Goal: Information Seeking & Learning: Learn about a topic

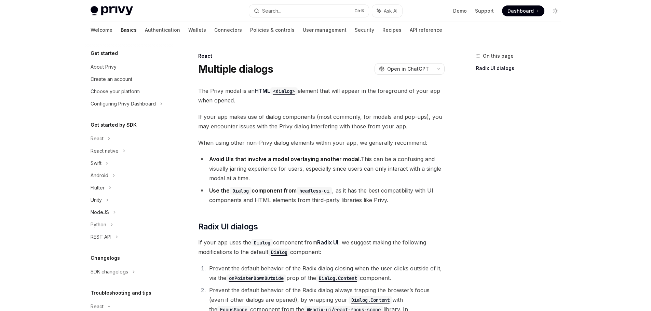
scroll to position [102, 0]
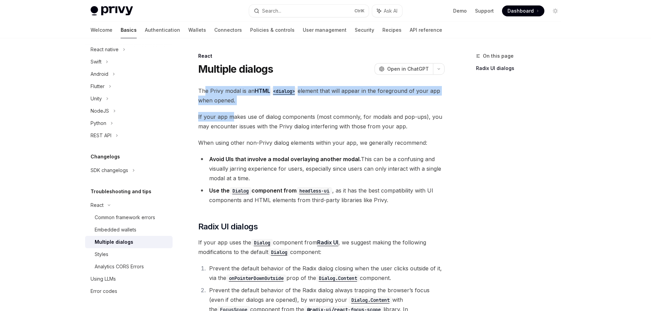
drag, startPoint x: 206, startPoint y: 89, endPoint x: 232, endPoint y: 119, distance: 40.0
click at [232, 119] on div "The Privy modal is an HTML <dialog> element that will appear in the foreground …" at bounding box center [321, 304] width 246 height 437
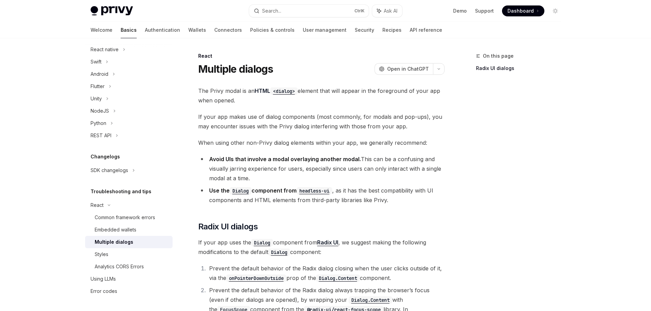
click at [257, 112] on div "The Privy modal is an HTML <dialog> element that will appear in the foreground …" at bounding box center [321, 304] width 246 height 437
drag, startPoint x: 225, startPoint y: 88, endPoint x: 246, endPoint y: 89, distance: 21.2
click at [246, 89] on span "The Privy modal is an HTML <dialog> element that will appear in the foreground …" at bounding box center [321, 95] width 246 height 19
drag, startPoint x: 317, startPoint y: 92, endPoint x: 399, endPoint y: 92, distance: 82.0
click at [398, 91] on span "The Privy modal is an HTML <dialog> element that will appear in the foreground …" at bounding box center [321, 95] width 246 height 19
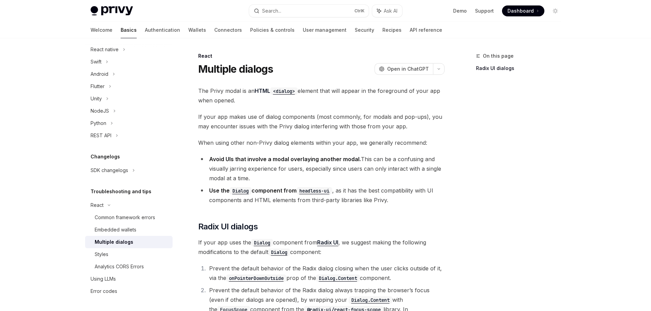
click at [433, 105] on div "The Privy modal is an HTML <dialog> element that will appear in the foreground …" at bounding box center [321, 304] width 246 height 437
drag, startPoint x: 328, startPoint y: 93, endPoint x: 462, endPoint y: 90, distance: 134.0
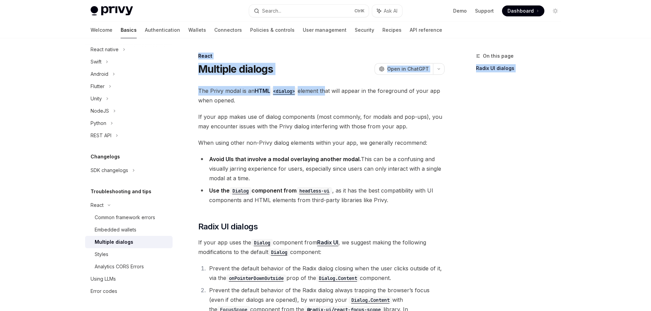
click at [462, 90] on div "On this page Radix UI dialogs" at bounding box center [514, 181] width 104 height 259
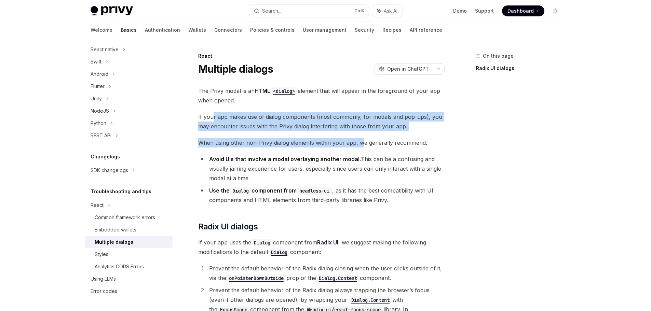
drag, startPoint x: 212, startPoint y: 117, endPoint x: 365, endPoint y: 138, distance: 153.9
click at [364, 137] on div "The Privy modal is an HTML <dialog> element that will appear in the foreground …" at bounding box center [321, 304] width 246 height 437
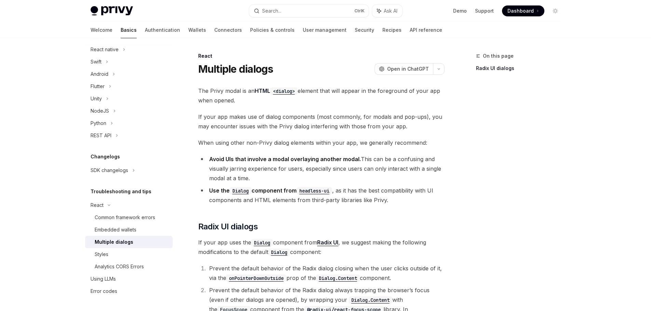
click at [369, 151] on div "The Privy modal is an HTML <dialog> element that will appear in the foreground …" at bounding box center [321, 304] width 246 height 437
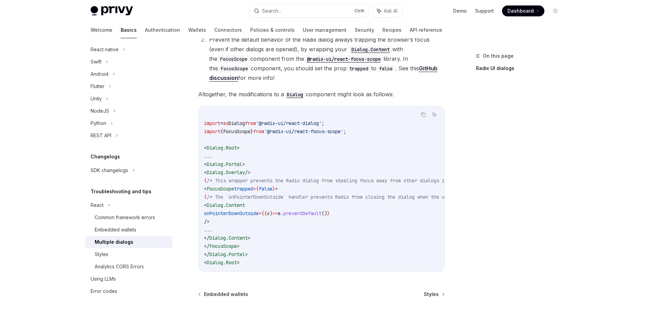
scroll to position [316, 0]
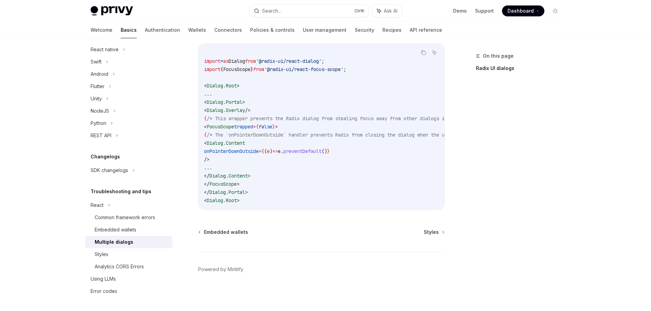
type textarea "*"
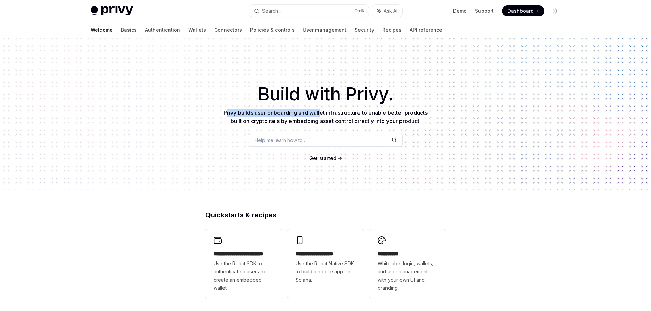
drag, startPoint x: 225, startPoint y: 115, endPoint x: 337, endPoint y: 110, distance: 111.9
click at [331, 110] on span "Privy builds user onboarding and wallet infrastructure to enable better product…" at bounding box center [326, 116] width 204 height 15
click at [344, 110] on span "Privy builds user onboarding and wallet infrastructure to enable better product…" at bounding box center [326, 116] width 204 height 15
drag, startPoint x: 238, startPoint y: 113, endPoint x: 321, endPoint y: 112, distance: 83.8
click at [306, 112] on span "Privy builds user onboarding and wallet infrastructure to enable better product…" at bounding box center [326, 116] width 204 height 15
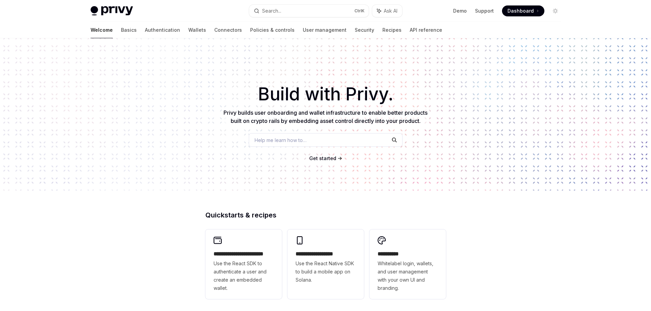
click at [322, 111] on span "Privy builds user onboarding and wallet infrastructure to enable better product…" at bounding box center [326, 116] width 204 height 15
drag, startPoint x: 271, startPoint y: 113, endPoint x: 404, endPoint y: 115, distance: 133.3
click at [402, 115] on span "Privy builds user onboarding and wallet infrastructure to enable better product…" at bounding box center [326, 116] width 204 height 15
click at [405, 115] on span "Privy builds user onboarding and wallet infrastructure to enable better product…" at bounding box center [326, 116] width 204 height 15
drag, startPoint x: 326, startPoint y: 116, endPoint x: 451, endPoint y: 116, distance: 124.1
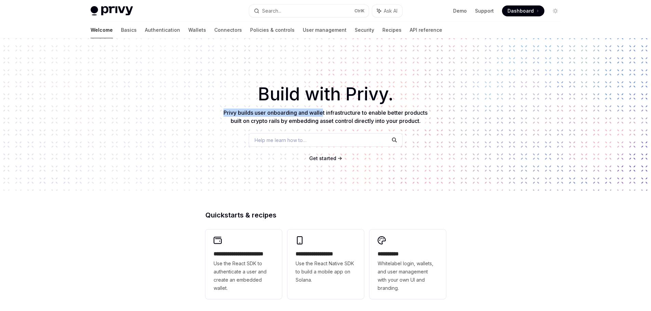
click at [449, 115] on div "​ Build with Privy. Privy builds user onboarding and wallet infrastructure to e…" at bounding box center [325, 114] width 651 height 152
click at [436, 116] on div "​ Build with Privy. Privy builds user onboarding and wallet infrastructure to e…" at bounding box center [325, 114] width 651 height 152
drag, startPoint x: 228, startPoint y: 123, endPoint x: 321, endPoint y: 119, distance: 93.1
click at [321, 119] on p "Privy builds user onboarding and wallet infrastructure to enable better product…" at bounding box center [326, 117] width 208 height 16
click at [336, 117] on p "Privy builds user onboarding and wallet infrastructure to enable better product…" at bounding box center [326, 117] width 208 height 16
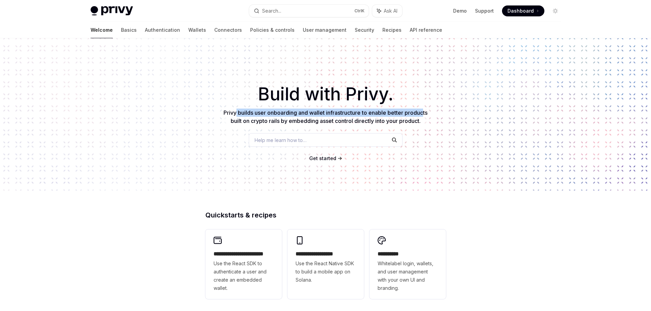
drag, startPoint x: 248, startPoint y: 115, endPoint x: 427, endPoint y: 112, distance: 178.5
click at [426, 112] on span "Privy builds user onboarding and wallet infrastructure to enable better product…" at bounding box center [326, 116] width 204 height 15
click at [439, 109] on div "​ Build with Privy. Privy builds user onboarding and wallet infrastructure to e…" at bounding box center [325, 114] width 651 height 152
drag, startPoint x: 272, startPoint y: 116, endPoint x: 362, endPoint y: 114, distance: 90.3
click at [362, 114] on span "Privy builds user onboarding and wallet infrastructure to enable better product…" at bounding box center [326, 116] width 204 height 15
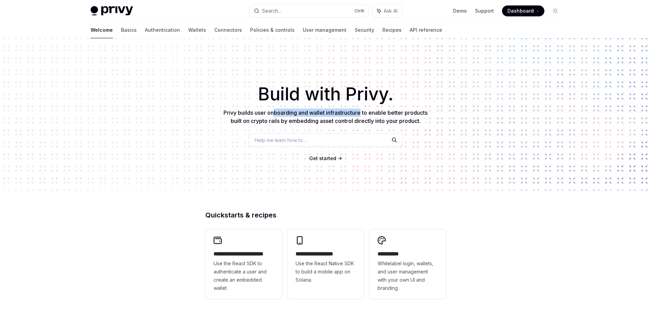
click at [362, 114] on span "Privy builds user onboarding and wallet infrastructure to enable better product…" at bounding box center [326, 116] width 204 height 15
drag, startPoint x: 319, startPoint y: 116, endPoint x: 350, endPoint y: 121, distance: 32.0
click at [350, 121] on span "Privy builds user onboarding and wallet infrastructure to enable better product…" at bounding box center [326, 116] width 204 height 15
drag, startPoint x: 349, startPoint y: 122, endPoint x: 274, endPoint y: 124, distance: 74.9
click at [348, 122] on span "Privy builds user onboarding and wallet infrastructure to enable better product…" at bounding box center [326, 116] width 204 height 15
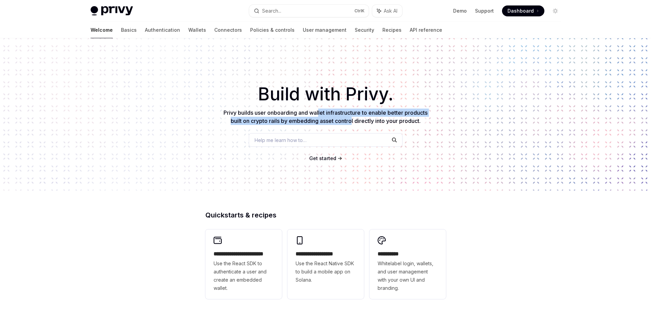
click at [252, 123] on span "Privy builds user onboarding and wallet infrastructure to enable better product…" at bounding box center [326, 116] width 204 height 15
drag, startPoint x: 242, startPoint y: 123, endPoint x: 400, endPoint y: 121, distance: 157.9
click at [400, 121] on span "Privy builds user onboarding and wallet infrastructure to enable better product…" at bounding box center [326, 116] width 204 height 15
click at [403, 121] on span "Privy builds user onboarding and wallet infrastructure to enable better product…" at bounding box center [326, 116] width 204 height 15
